Goal: Information Seeking & Learning: Learn about a topic

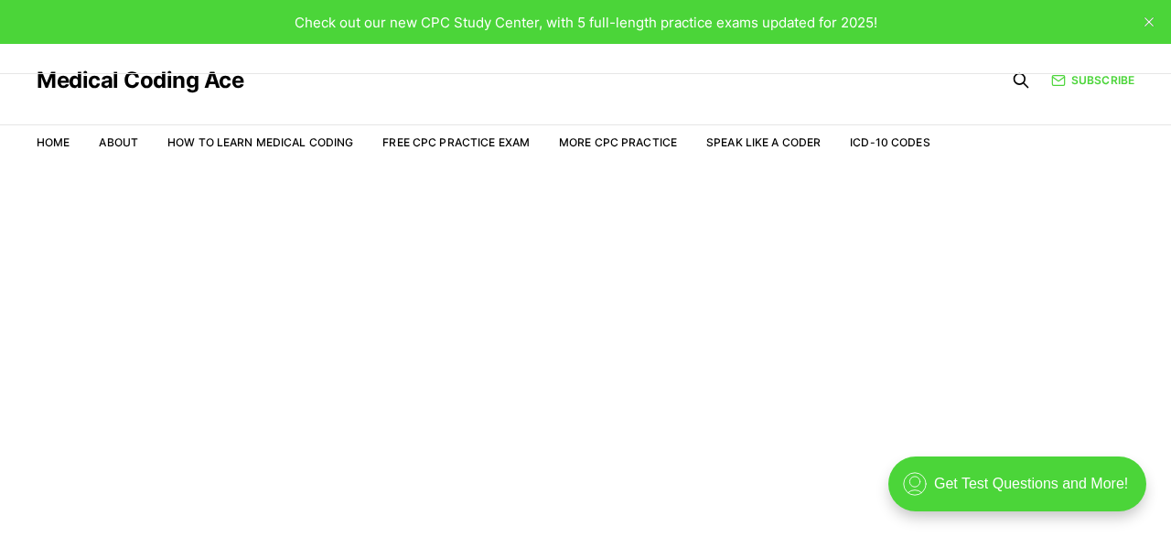
scroll to position [44, 0]
click at [481, 141] on link "Free CPC Practice Exam" at bounding box center [455, 142] width 147 height 14
click at [446, 140] on link "Free CPC Practice Exam" at bounding box center [455, 142] width 147 height 14
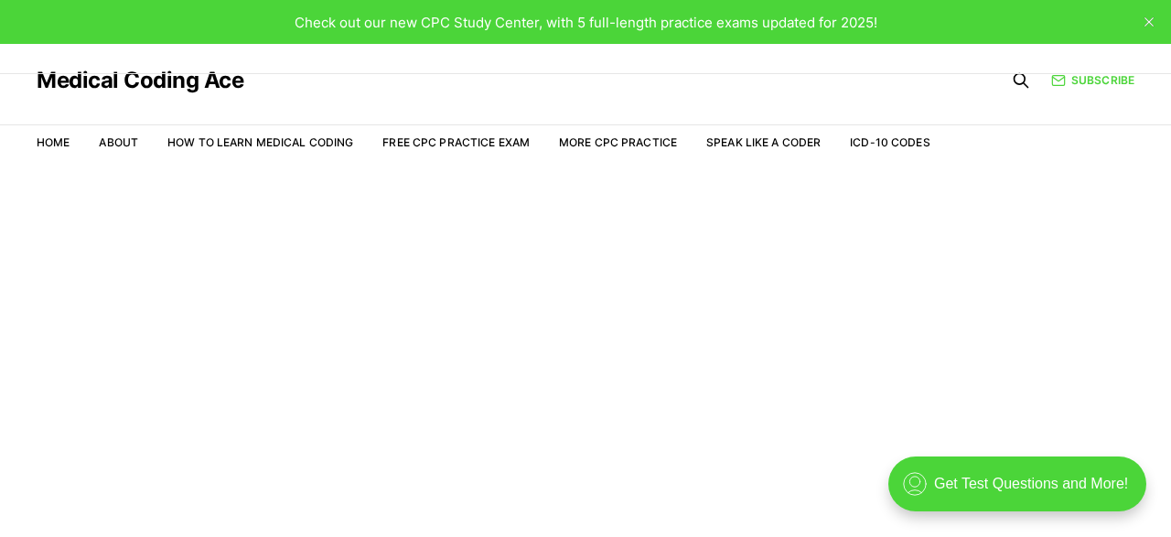
click at [446, 140] on link "Free CPC Practice Exam" at bounding box center [455, 142] width 147 height 14
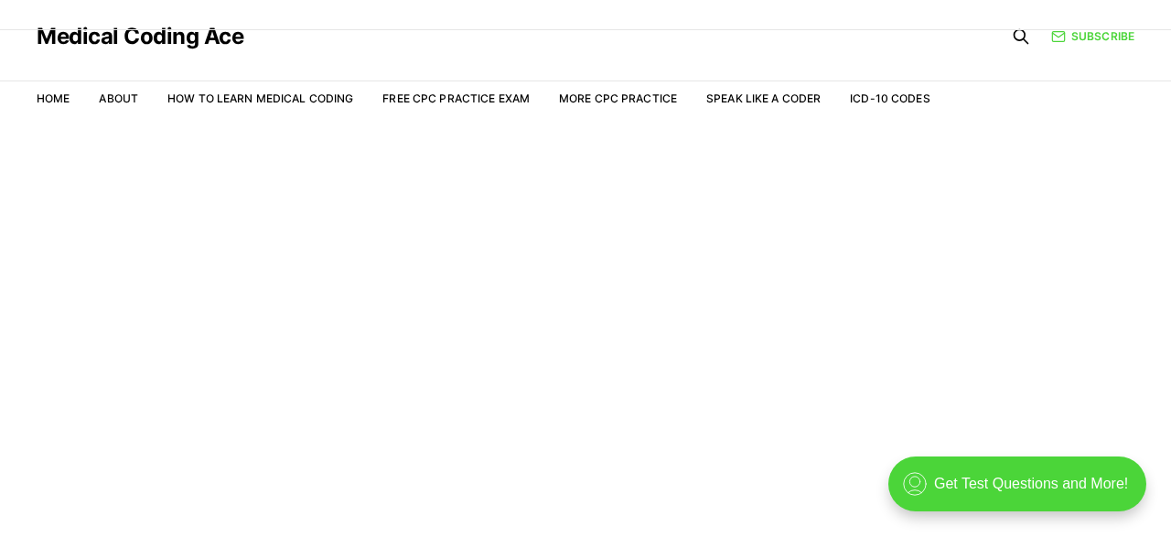
click at [621, 91] on li "More CPC Practice" at bounding box center [618, 99] width 118 height 16
click at [595, 311] on main "Welcome to the Study Center - Student Plan" at bounding box center [585, 330] width 1171 height 413
click at [439, 96] on link "Free CPC Practice Exam" at bounding box center [455, 98] width 147 height 14
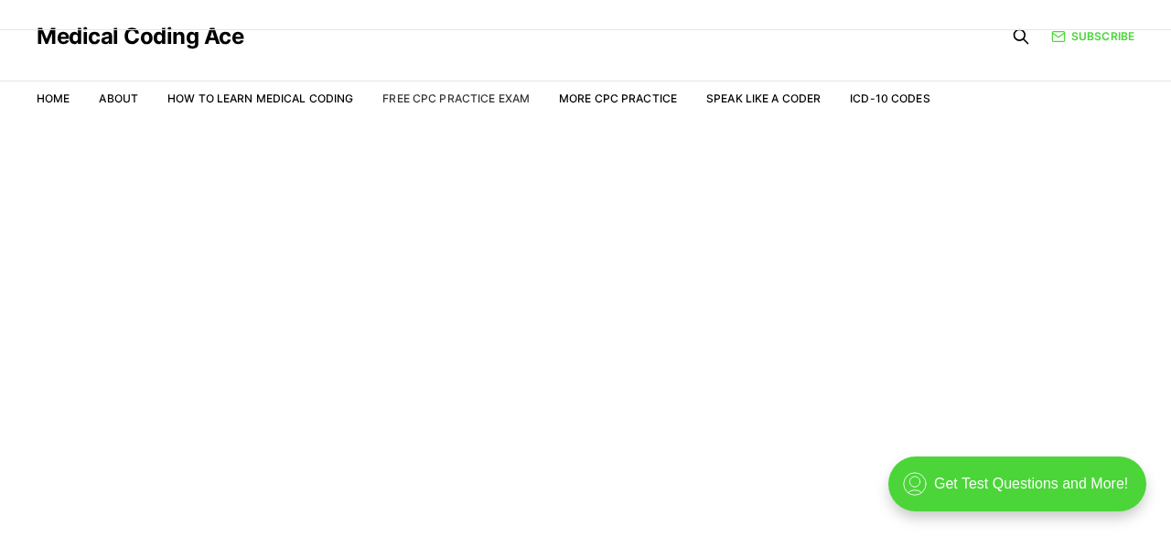
click at [439, 96] on link "Free CPC Practice Exam" at bounding box center [455, 98] width 147 height 14
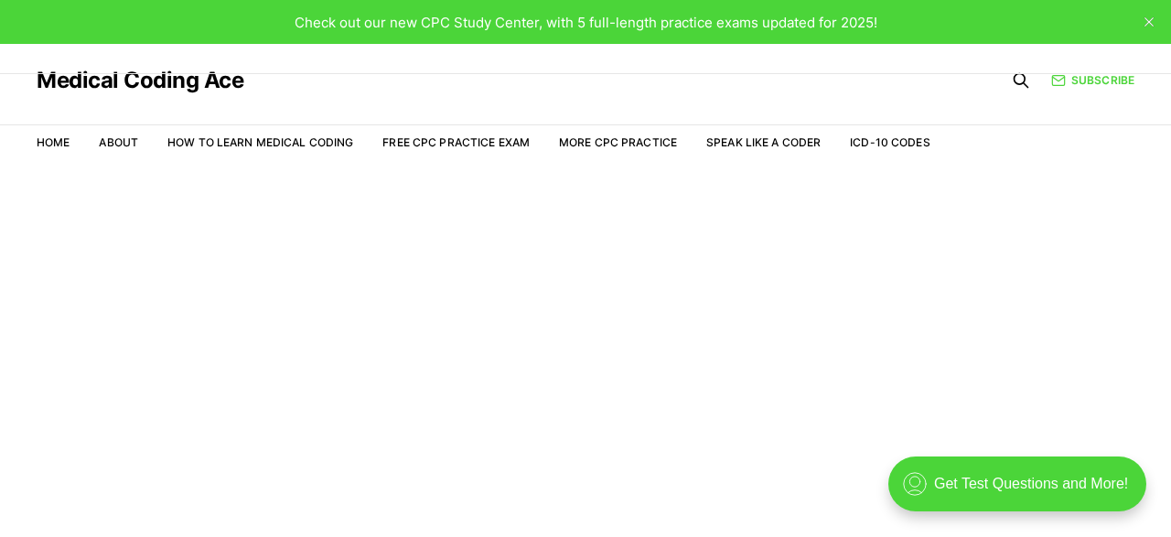
scroll to position [44, 0]
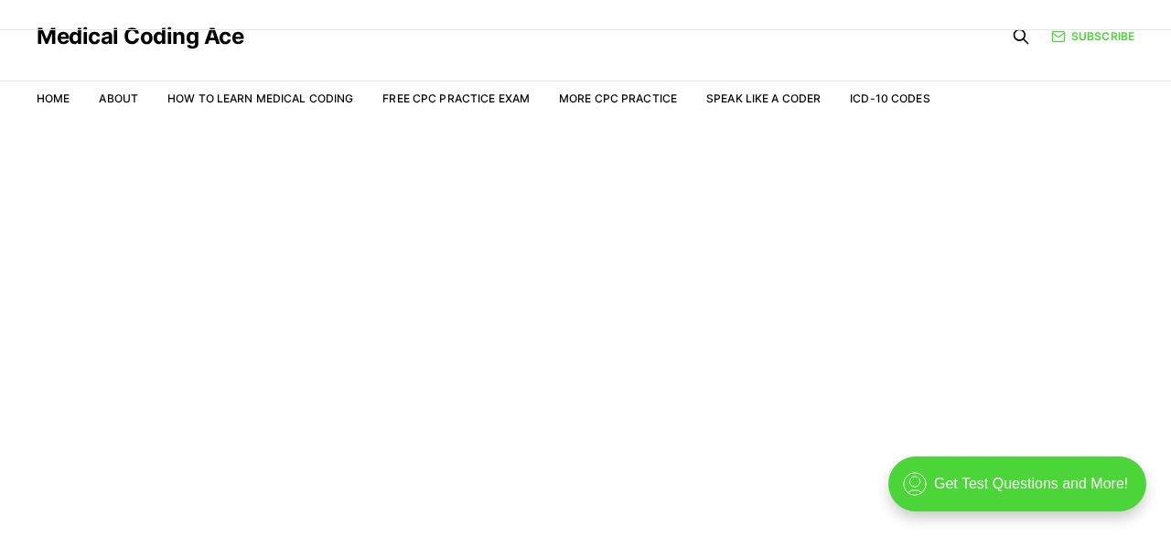
click at [1053, 424] on main "Welcome to the Study Center - Student Plan" at bounding box center [585, 330] width 1171 height 413
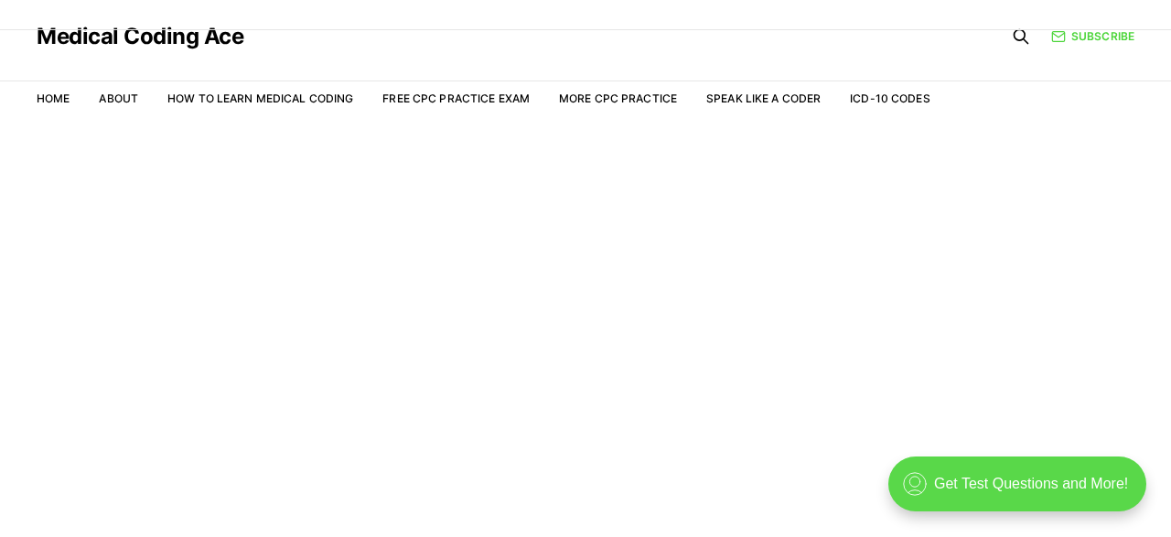
click at [1048, 481] on div ".cls-1{fill:none;stroke:currentColor;stroke-linecap:round;stroke-linejoin:round…" at bounding box center [1017, 484] width 258 height 55
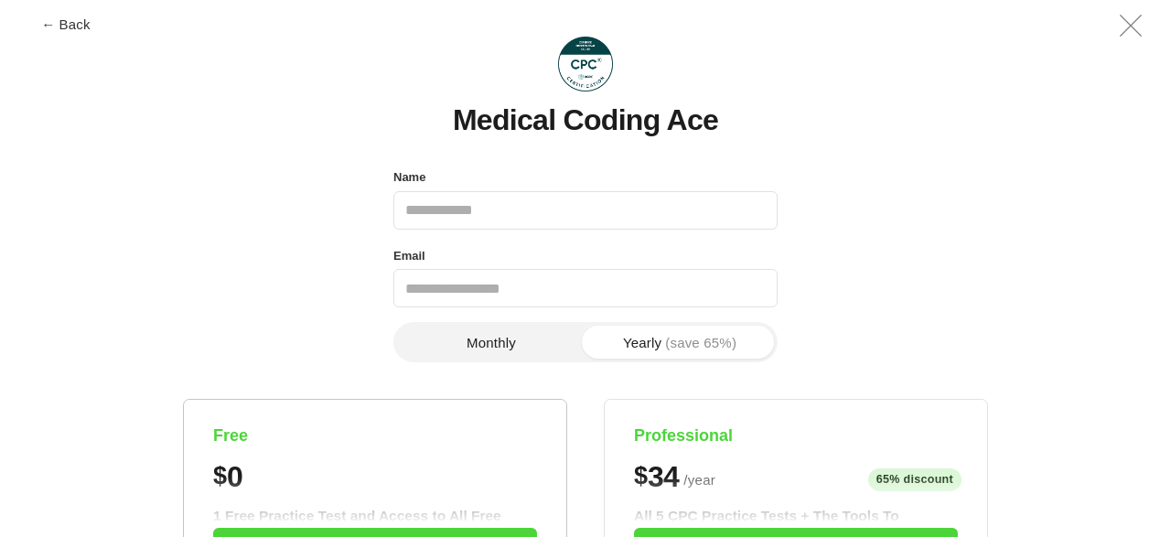
scroll to position [0, 0]
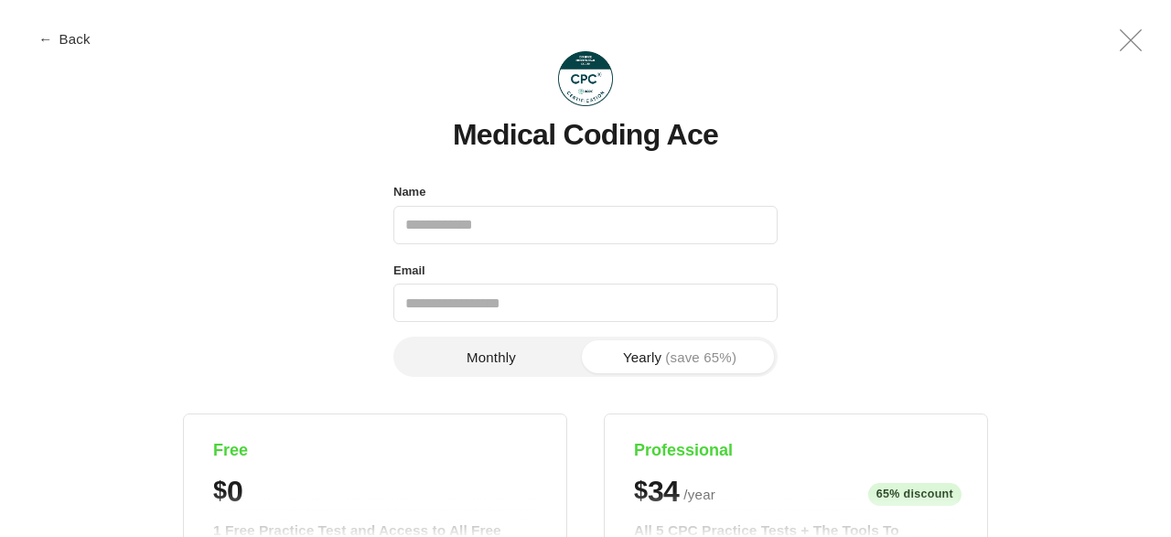
click at [48, 38] on span "←" at bounding box center [45, 39] width 14 height 14
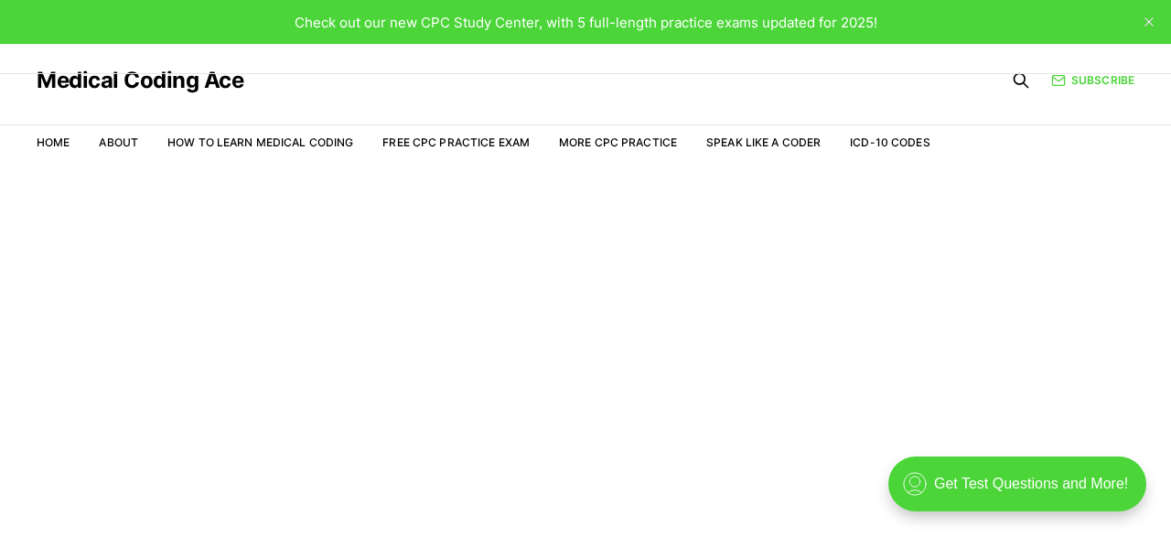
click at [895, 8] on div "Check out our new CPC Study Center, with 5 full-length practice exams updated f…" at bounding box center [585, 22] width 1171 height 44
click at [887, 91] on div "Medical Coding Ace" at bounding box center [484, 80] width 894 height 73
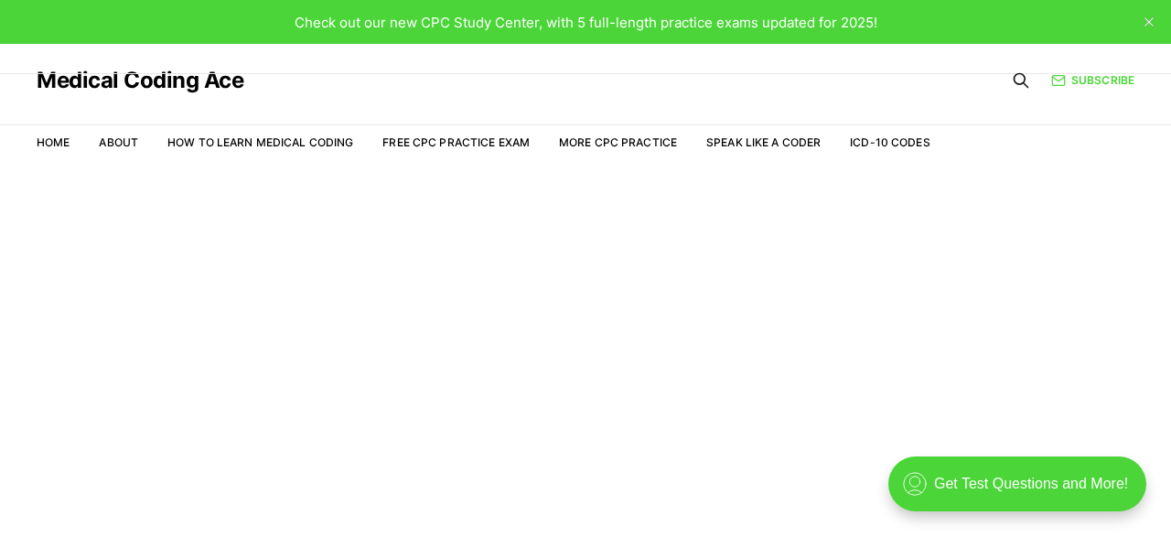
click at [1022, 81] on icon at bounding box center [1021, 80] width 18 height 18
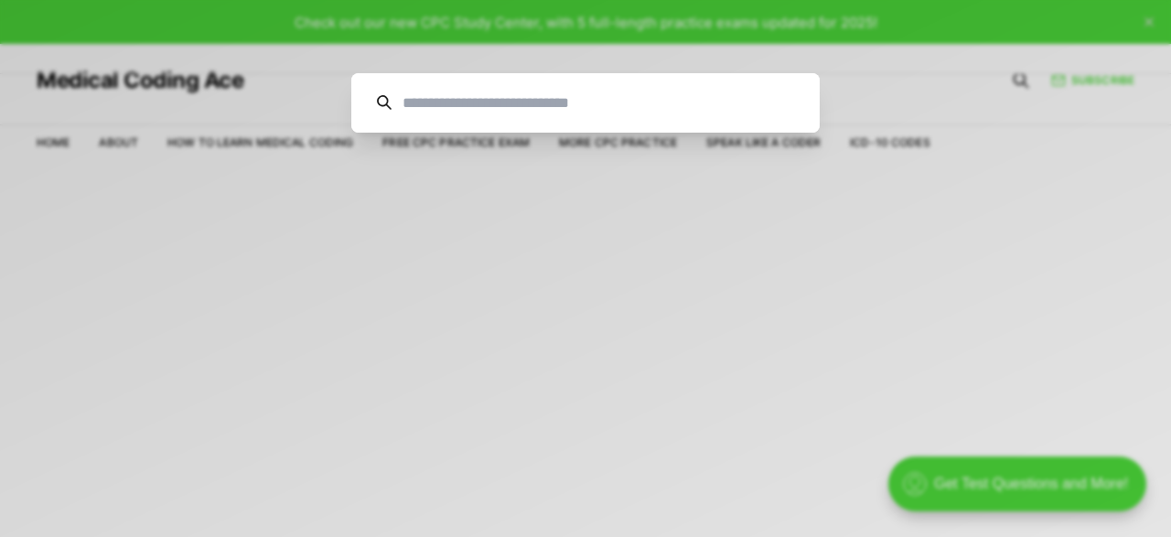
click at [647, 370] on div "Cancel" at bounding box center [585, 268] width 1171 height 537
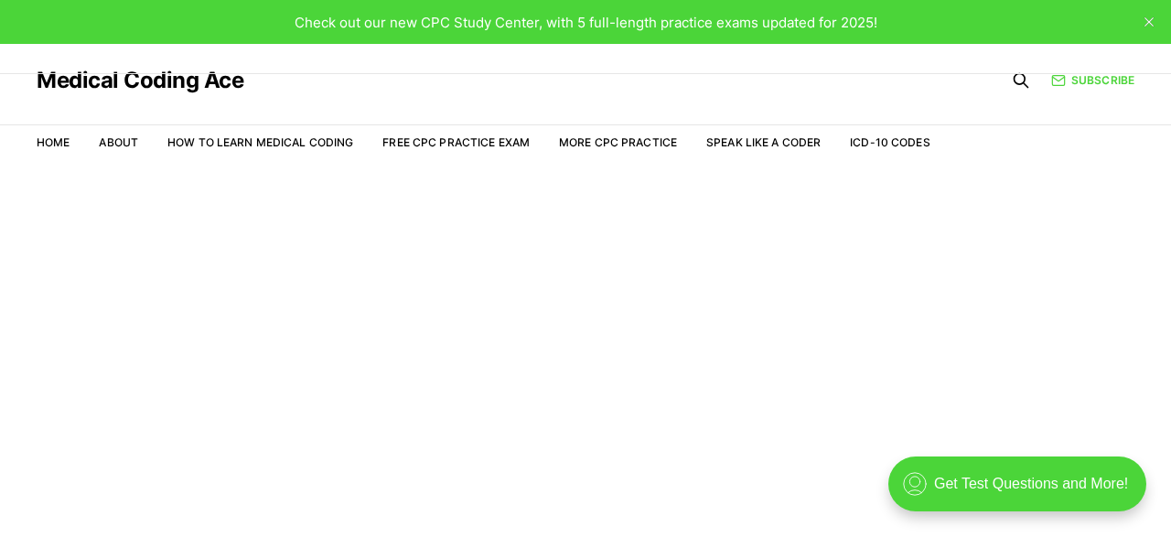
click at [647, 370] on main "Welcome to the Study Center - Student Plan" at bounding box center [585, 374] width 1171 height 413
click at [1157, 14] on button "close" at bounding box center [1148, 21] width 29 height 29
click at [749, 337] on main "Welcome to the Study Center - Student Plan" at bounding box center [585, 374] width 1171 height 413
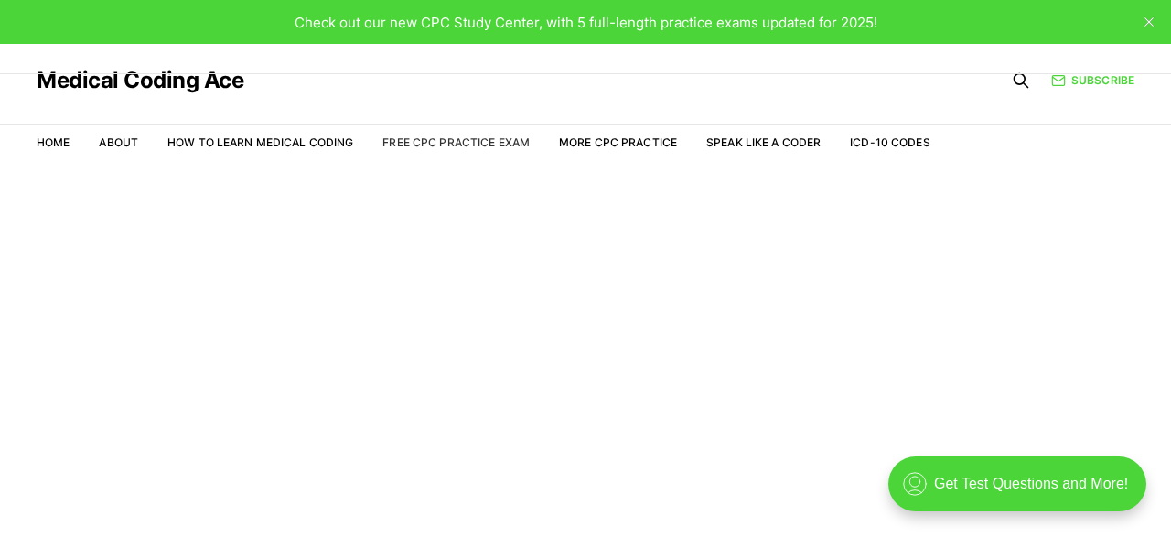
click at [488, 137] on link "Free CPC Practice Exam" at bounding box center [455, 142] width 147 height 14
